Goal: Task Accomplishment & Management: Manage account settings

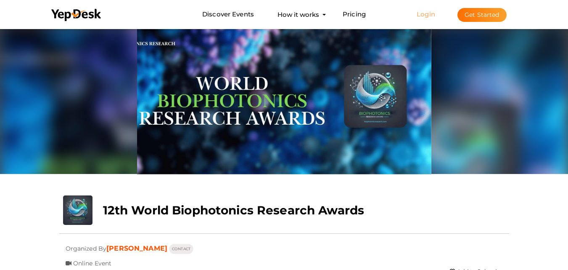
click at [421, 16] on link "Login" at bounding box center [426, 14] width 19 height 8
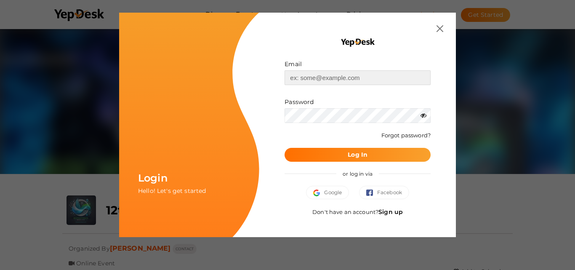
type input "[EMAIL_ADDRESS][DOMAIN_NAME]"
click at [386, 151] on button "Log In" at bounding box center [357, 155] width 146 height 14
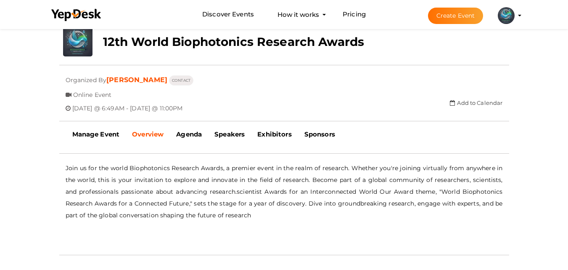
scroll to position [42, 0]
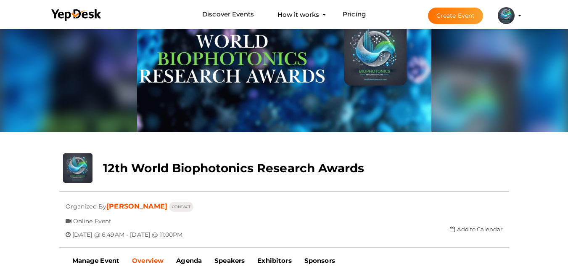
click at [515, 15] on profile-pic at bounding box center [506, 15] width 17 height 6
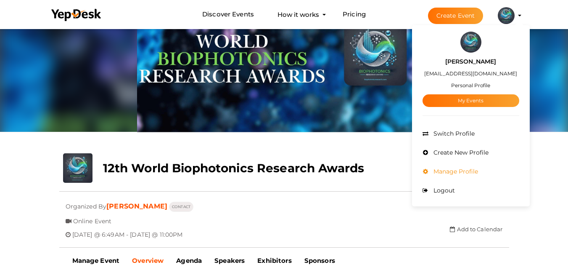
click at [476, 169] on span "Manage Profile" at bounding box center [455, 171] width 47 height 8
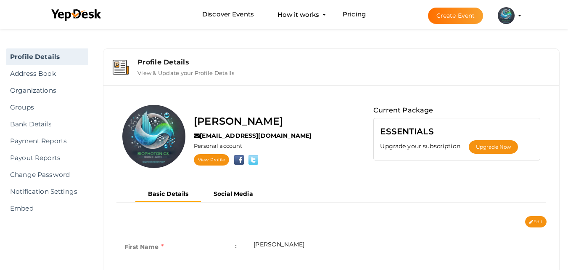
click at [518, 13] on li "Create Event [PERSON_NAME] [EMAIL_ADDRESS][DOMAIN_NAME] Personal Profile My Eve…" at bounding box center [467, 15] width 112 height 30
click at [525, 17] on div "Discover Events How it works Powerful Registration / Ticketing Start selling yo…" at bounding box center [284, 14] width 492 height 29
click at [522, 18] on li "Create Event [PERSON_NAME] [EMAIL_ADDRESS][DOMAIN_NAME] Personal Profile My Eve…" at bounding box center [467, 15] width 112 height 30
click at [515, 16] on profile-pic at bounding box center [506, 15] width 17 height 6
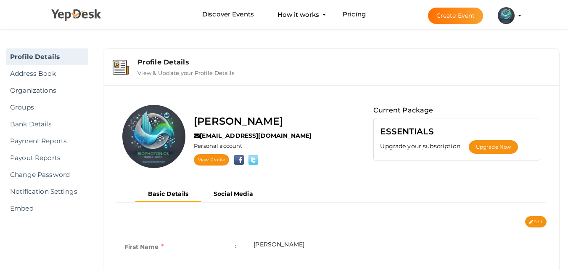
click at [62, 16] on icon at bounding box center [76, 15] width 50 height 13
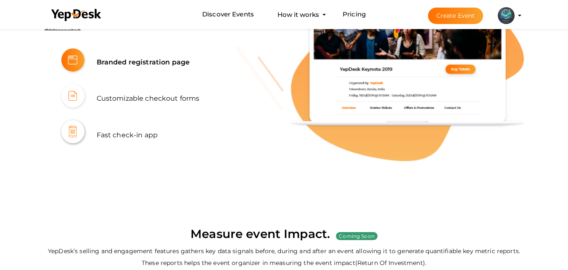
scroll to position [547, 0]
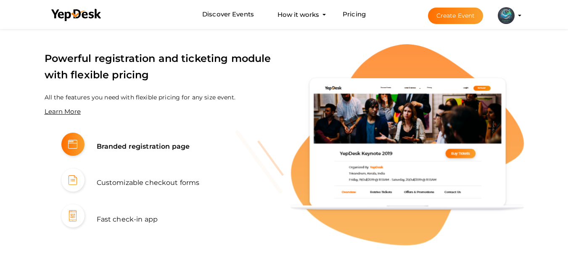
click at [521, 13] on li "Create Event [PERSON_NAME] [EMAIL_ADDRESS][DOMAIN_NAME] Personal Profile My Eve…" at bounding box center [467, 15] width 112 height 30
click at [520, 19] on li "Create Event [PERSON_NAME] [EMAIL_ADDRESS][DOMAIN_NAME] Personal Profile My Eve…" at bounding box center [467, 15] width 112 height 30
click at [517, 18] on button "[PERSON_NAME] [EMAIL_ADDRESS][DOMAIN_NAME] Personal Profile My Events Admin Swi…" at bounding box center [506, 16] width 22 height 18
click at [513, 13] on img at bounding box center [506, 15] width 17 height 17
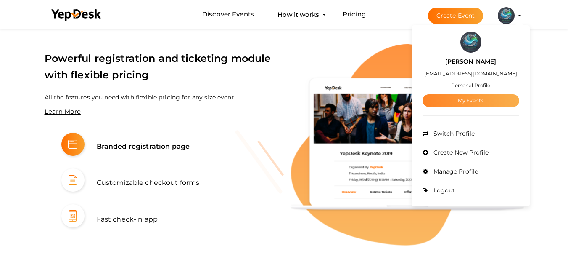
click at [493, 100] on link "My Events" at bounding box center [471, 100] width 97 height 13
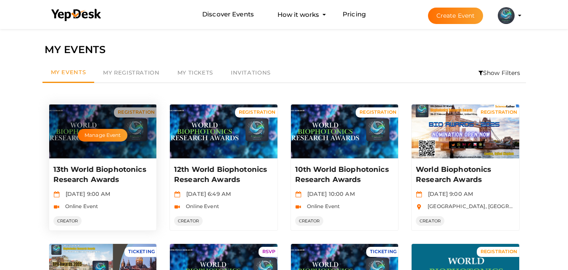
click at [114, 117] on div "Manage Event" at bounding box center [103, 131] width 108 height 54
